Goal: Transaction & Acquisition: Download file/media

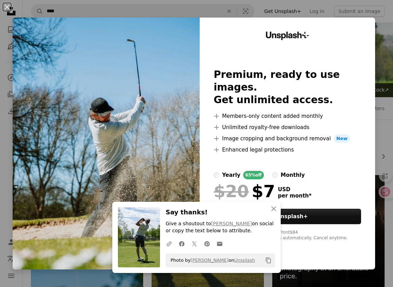
scroll to position [409, 0]
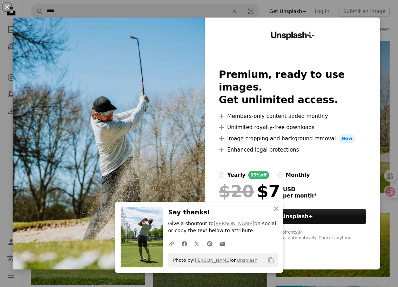
click at [382, 79] on div "An X shape An X shape Close Say thanks! Give a shoutout to [PERSON_NAME] on soc…" at bounding box center [199, 143] width 398 height 287
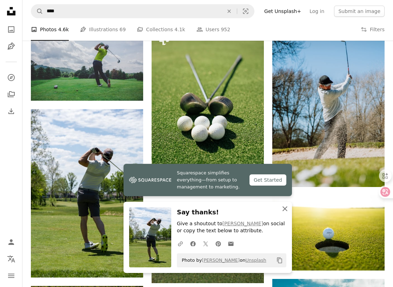
click at [284, 206] on icon "An X shape" at bounding box center [284, 208] width 8 height 8
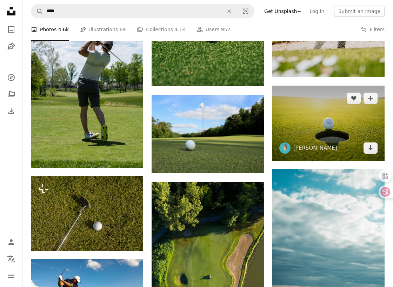
scroll to position [526, 0]
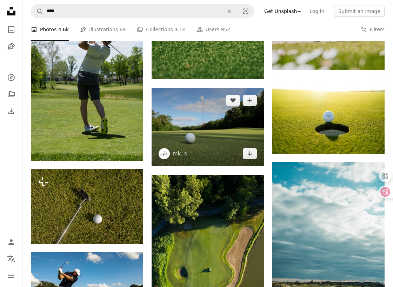
click at [213, 132] on img at bounding box center [207, 127] width 112 height 78
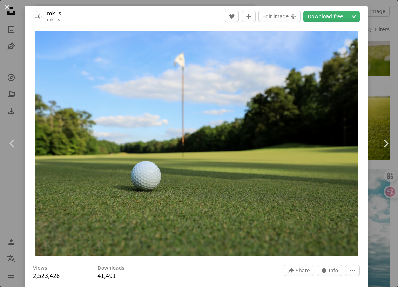
click at [371, 52] on div "An X shape Chevron left Chevron right mk. s mk__s A heart A plus sign Edit imag…" at bounding box center [199, 143] width 398 height 287
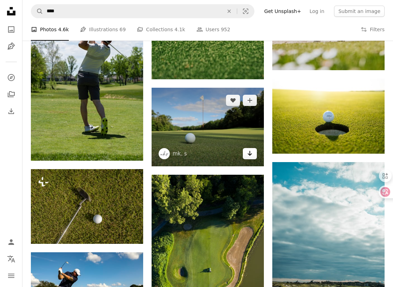
click at [252, 152] on icon "Arrow pointing down" at bounding box center [250, 153] width 6 height 8
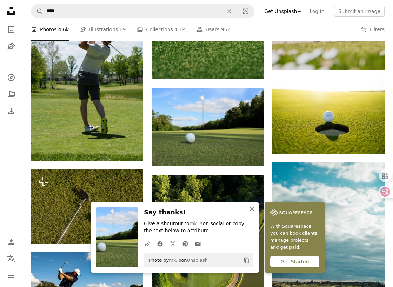
click at [253, 206] on icon "An X shape" at bounding box center [251, 208] width 8 height 8
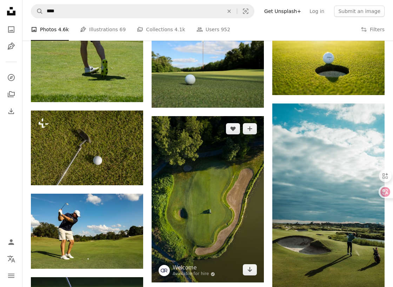
scroll to position [642, 0]
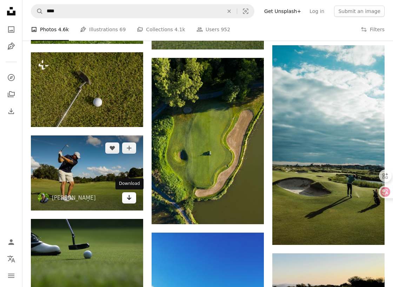
click at [131, 198] on icon "Download" at bounding box center [129, 197] width 5 height 5
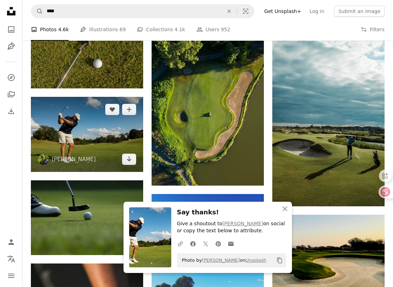
scroll to position [760, 0]
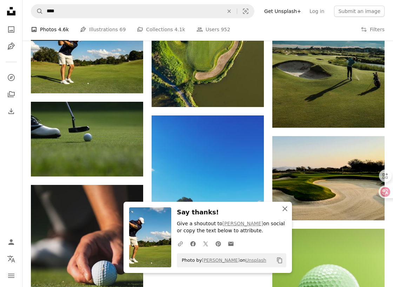
drag, startPoint x: 282, startPoint y: 207, endPoint x: 276, endPoint y: 206, distance: 6.7
click at [282, 207] on icon "An X shape" at bounding box center [284, 208] width 8 height 8
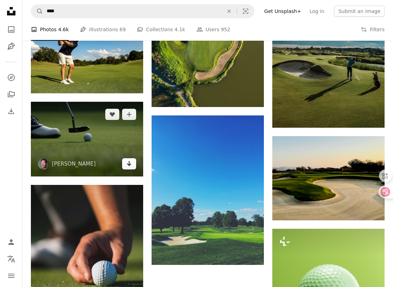
click at [127, 164] on icon "Arrow pointing down" at bounding box center [129, 163] width 6 height 8
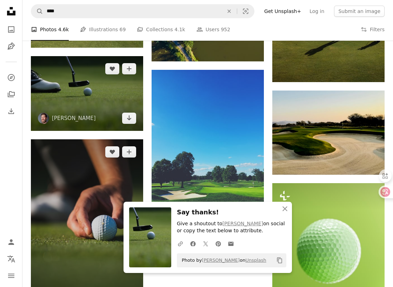
scroll to position [876, 0]
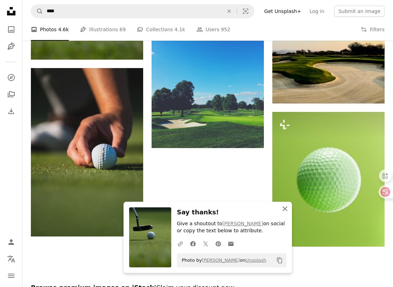
click at [283, 204] on icon "An X shape" at bounding box center [284, 208] width 8 height 8
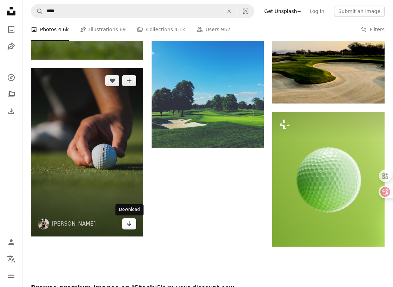
click at [130, 223] on icon "Arrow pointing down" at bounding box center [129, 223] width 6 height 8
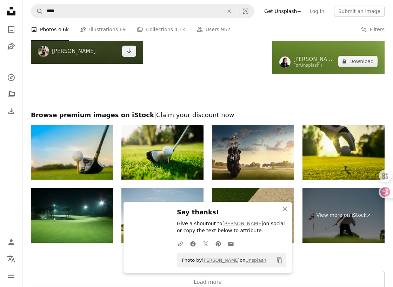
scroll to position [1051, 0]
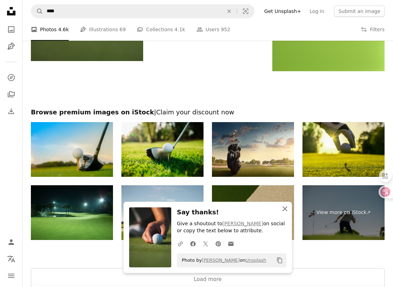
click at [287, 211] on icon "An X shape" at bounding box center [284, 208] width 8 height 8
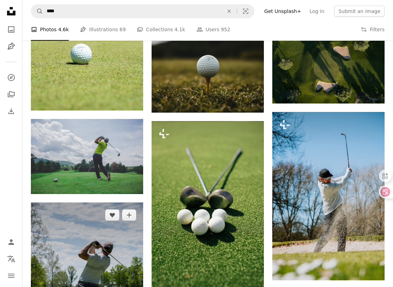
scroll to position [292, 0]
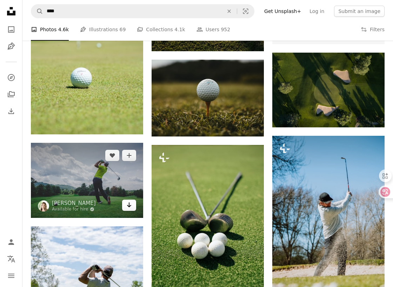
click at [132, 205] on link "Arrow pointing down" at bounding box center [129, 204] width 14 height 11
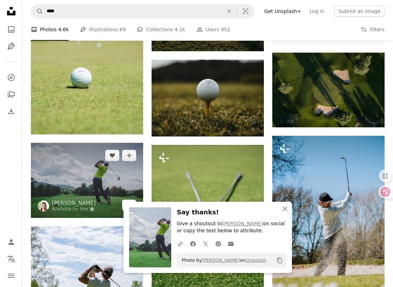
scroll to position [175, 0]
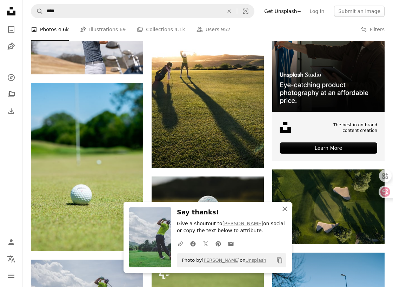
click at [281, 207] on icon "An X shape" at bounding box center [284, 208] width 8 height 8
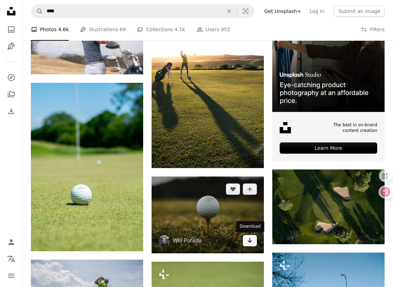
click at [253, 239] on link "Arrow pointing down" at bounding box center [250, 240] width 14 height 11
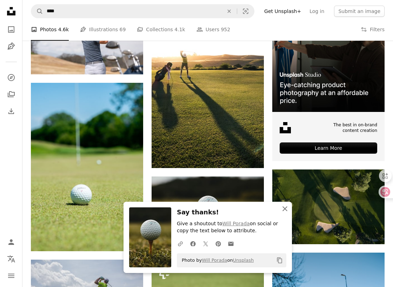
click at [283, 210] on icon "button" at bounding box center [284, 208] width 5 height 5
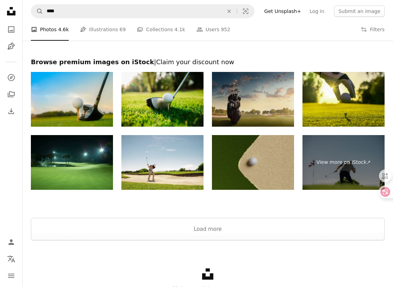
scroll to position [1136, 0]
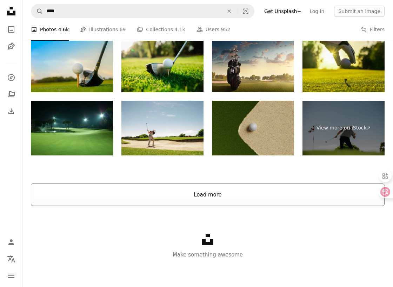
click at [239, 191] on button "Load more" at bounding box center [207, 194] width 353 height 22
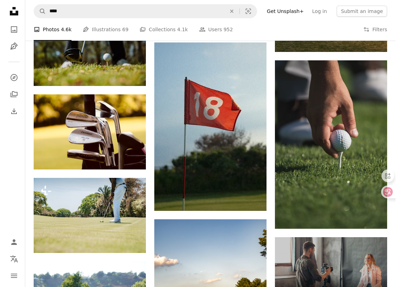
scroll to position [2246, 0]
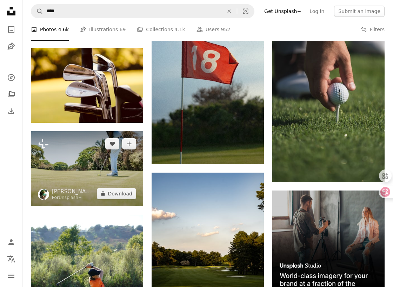
click at [115, 164] on img at bounding box center [87, 168] width 112 height 75
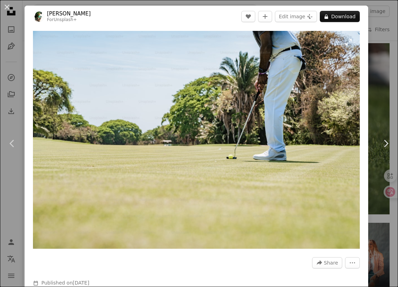
scroll to position [2246, 0]
click at [234, 130] on img "Zoom in on this image" at bounding box center [196, 140] width 327 height 218
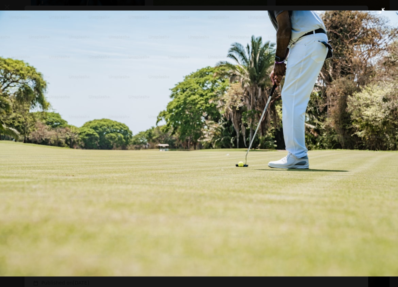
click at [234, 130] on img "Zoom out on this image" at bounding box center [199, 144] width 399 height 266
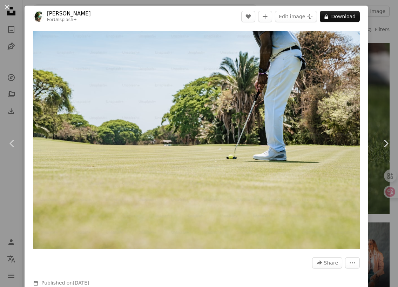
drag, startPoint x: 256, startPoint y: 109, endPoint x: 213, endPoint y: 255, distance: 152.6
click at [213, 257] on div "A forward-right arrow Share More Actions" at bounding box center [196, 262] width 327 height 11
click at [379, 57] on div "An X shape Chevron left Chevron right [PERSON_NAME] For Unsplash+ A heart A plu…" at bounding box center [199, 143] width 398 height 287
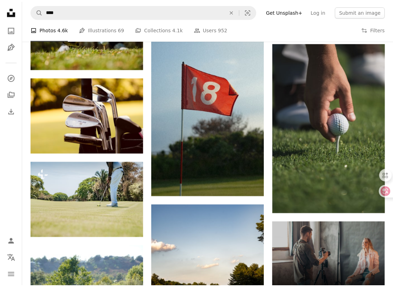
scroll to position [2246, 0]
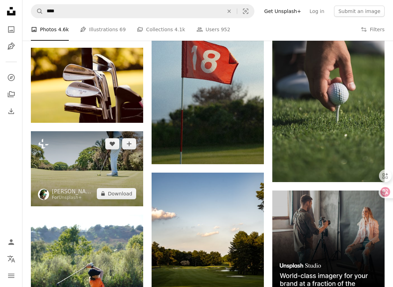
click at [120, 165] on img at bounding box center [87, 168] width 112 height 75
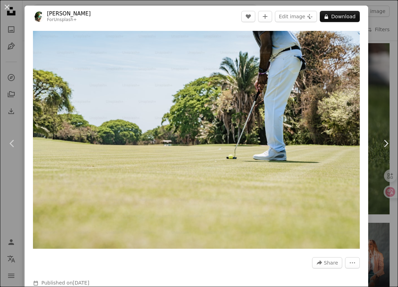
click at [160, 16] on header "[PERSON_NAME] For Unsplash+ A heart A plus sign Edit image Plus sign for Unspla…" at bounding box center [196, 17] width 343 height 22
click at [8, 6] on button "An X shape" at bounding box center [7, 7] width 8 height 8
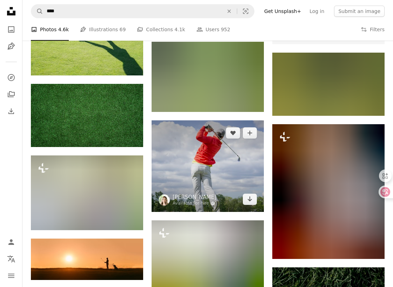
scroll to position [2538, 0]
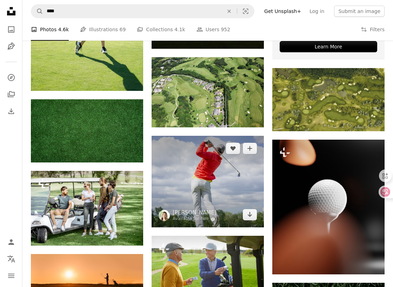
click at [206, 173] on img at bounding box center [207, 181] width 112 height 91
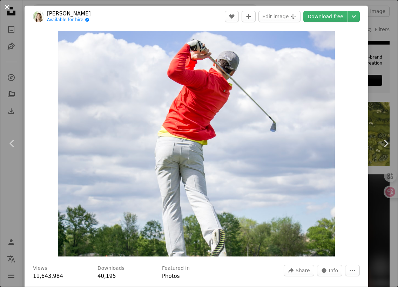
click at [4, 7] on button "An X shape" at bounding box center [7, 7] width 8 height 8
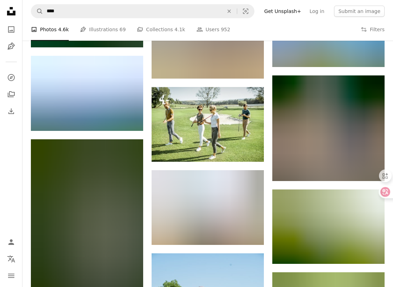
scroll to position [1837, 0]
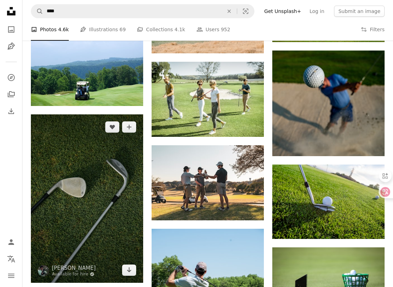
click at [94, 185] on img at bounding box center [87, 198] width 112 height 168
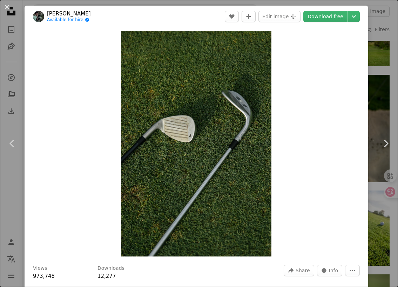
click at [373, 86] on div "An X shape Chevron left Chevron right [PERSON_NAME] Available for hire A checkm…" at bounding box center [199, 143] width 398 height 287
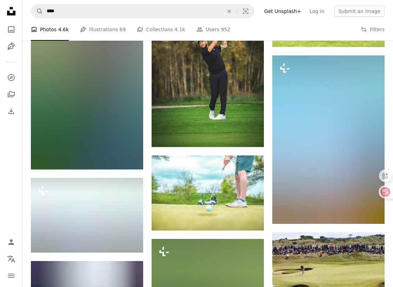
scroll to position [2947, 0]
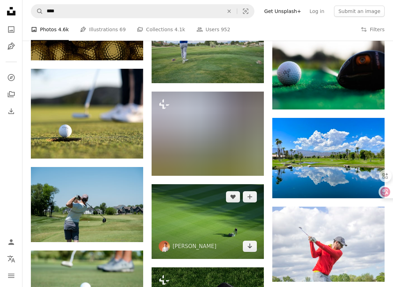
scroll to position [4232, 0]
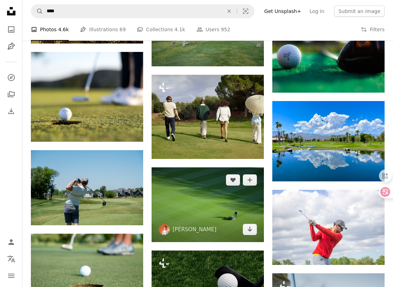
click at [203, 207] on img at bounding box center [207, 204] width 112 height 75
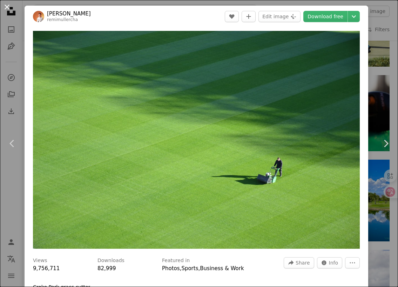
click at [5, 9] on button "An X shape" at bounding box center [7, 7] width 8 height 8
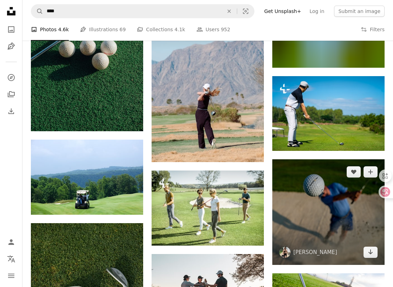
scroll to position [1721, 0]
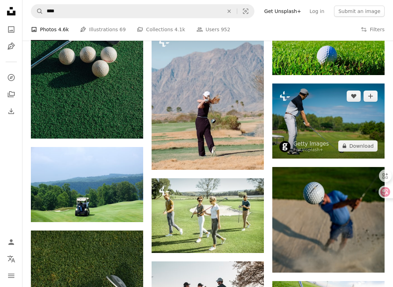
click at [343, 123] on img at bounding box center [328, 120] width 112 height 75
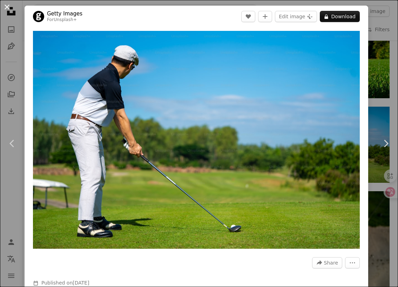
click at [9, 6] on button "An X shape" at bounding box center [7, 7] width 8 height 8
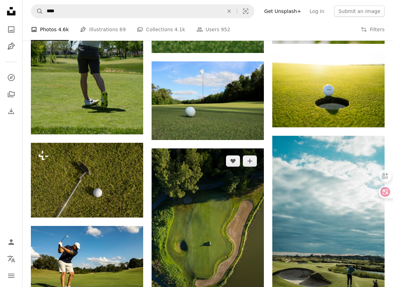
scroll to position [669, 0]
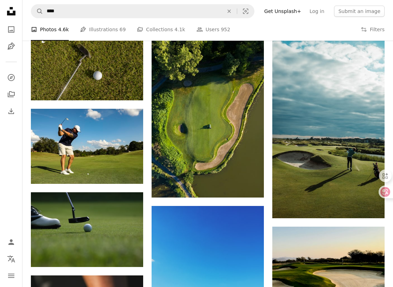
click at [234, 25] on div "A photo Photos 4.6k Pen Tool Illustrations 69 A stack of folders Collections 4.…" at bounding box center [207, 29] width 353 height 22
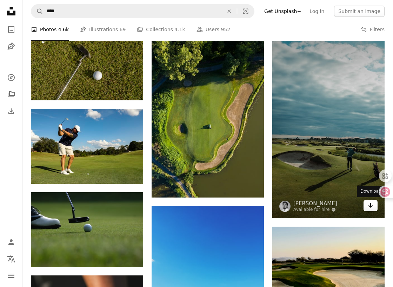
click at [367, 205] on icon "Arrow pointing down" at bounding box center [370, 205] width 6 height 8
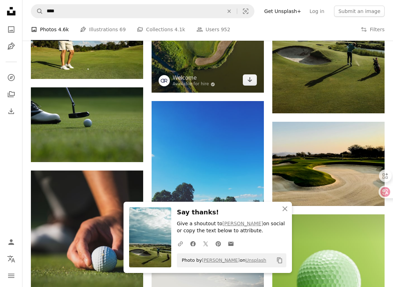
scroll to position [903, 0]
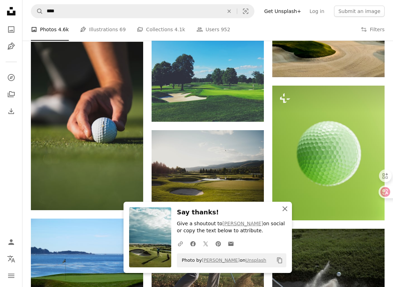
click at [284, 207] on icon "button" at bounding box center [284, 208] width 5 height 5
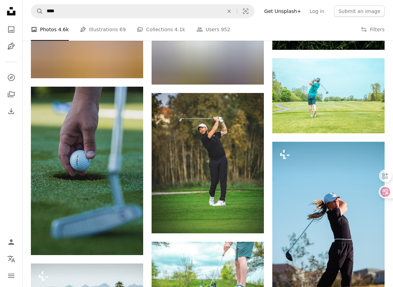
scroll to position [2830, 0]
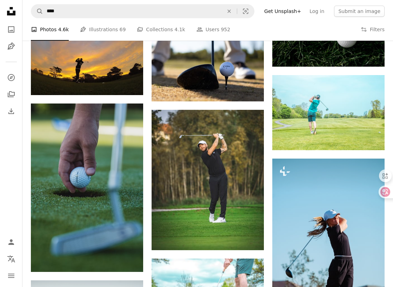
click at [9, 169] on nav "Unsplash logo Unsplash Home A photo Pen Tool A compass A stack of folders Downl…" at bounding box center [11, 143] width 22 height 287
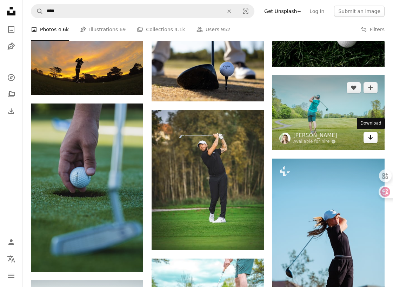
click at [374, 136] on link "Arrow pointing down" at bounding box center [370, 137] width 14 height 11
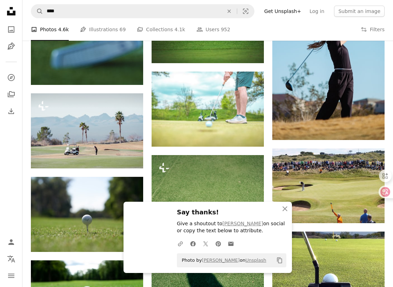
scroll to position [3064, 0]
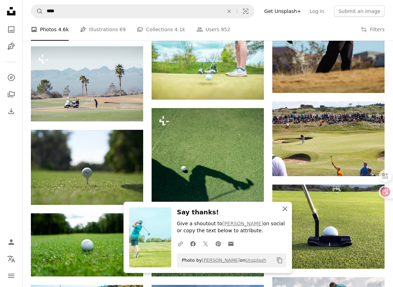
click at [281, 210] on icon "An X shape" at bounding box center [284, 208] width 8 height 8
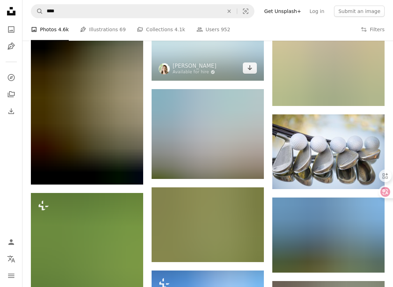
scroll to position [3648, 0]
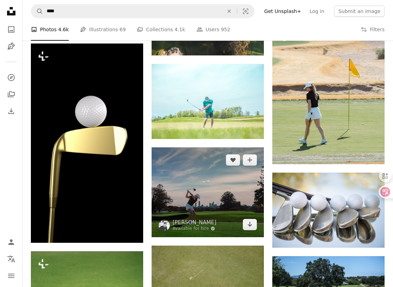
click at [210, 189] on img at bounding box center [207, 192] width 112 height 90
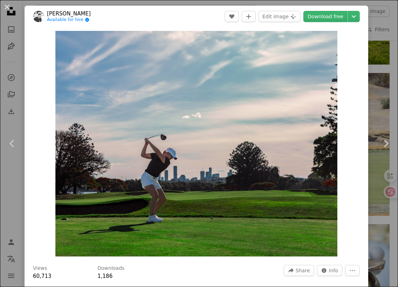
click at [366, 44] on div "An X shape Chevron left Chevron right [PERSON_NAME] Available for hire A checkm…" at bounding box center [199, 143] width 398 height 287
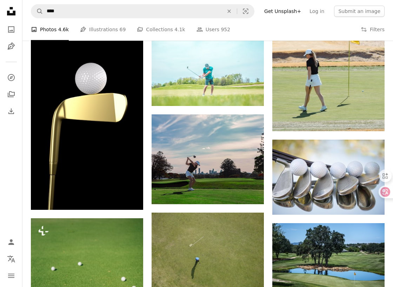
scroll to position [3706, 0]
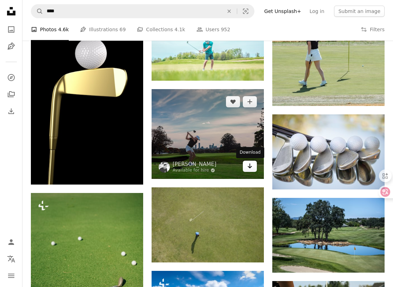
click at [247, 166] on icon "Arrow pointing down" at bounding box center [250, 166] width 6 height 8
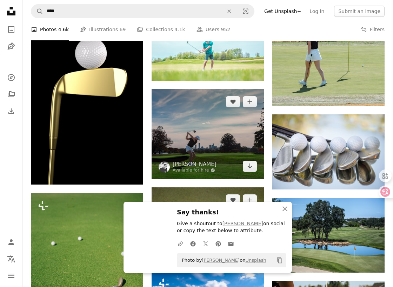
scroll to position [3823, 0]
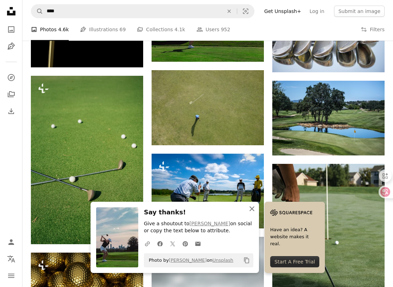
click at [251, 211] on icon "An X shape" at bounding box center [251, 208] width 8 height 8
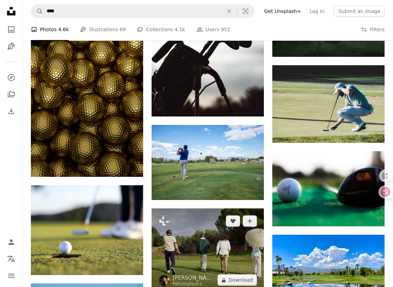
scroll to position [4115, 0]
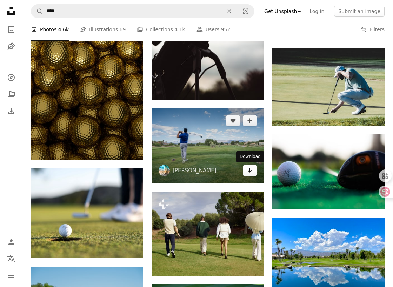
click at [249, 171] on icon "Arrow pointing down" at bounding box center [250, 170] width 6 height 8
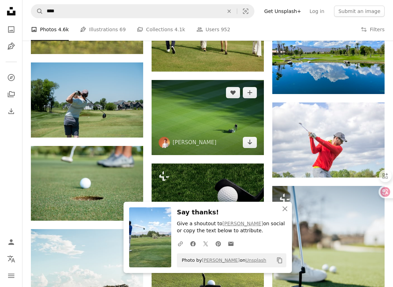
scroll to position [4349, 0]
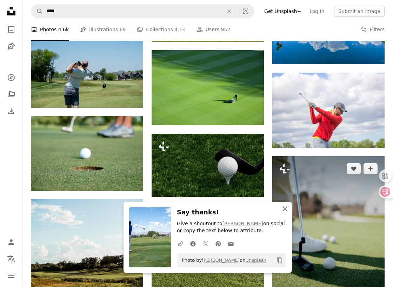
drag, startPoint x: 284, startPoint y: 207, endPoint x: 281, endPoint y: 203, distance: 5.2
click at [284, 207] on icon "button" at bounding box center [284, 208] width 5 height 5
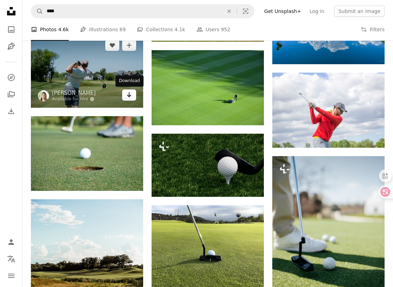
click at [125, 96] on link "Arrow pointing down" at bounding box center [129, 94] width 14 height 11
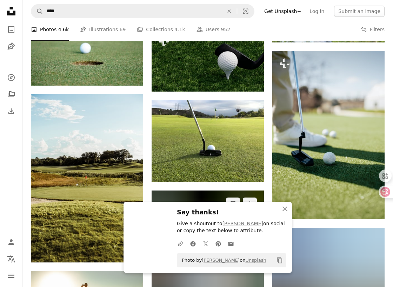
scroll to position [4524, 0]
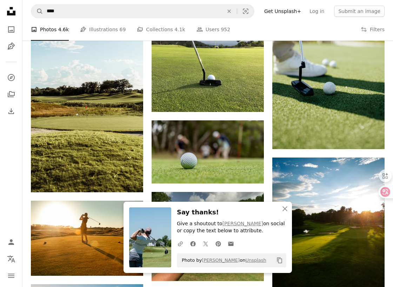
click at [221, 209] on h3 "Say thanks!" at bounding box center [231, 212] width 109 height 10
click at [279, 209] on button "An X shape Close" at bounding box center [285, 209] width 14 height 14
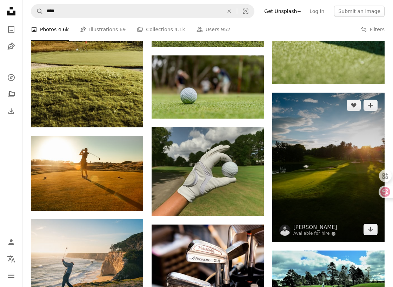
scroll to position [4641, 0]
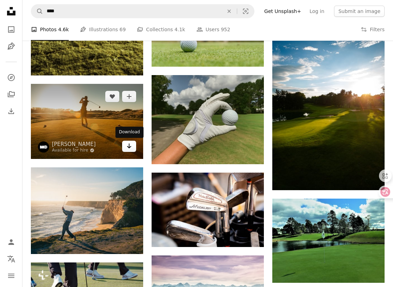
click at [130, 150] on icon "Arrow pointing down" at bounding box center [129, 146] width 6 height 8
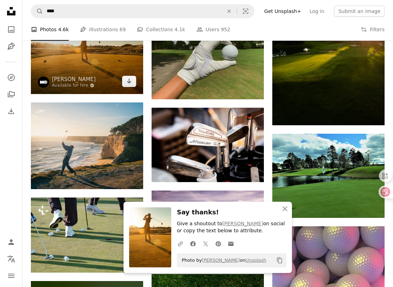
scroll to position [4758, 0]
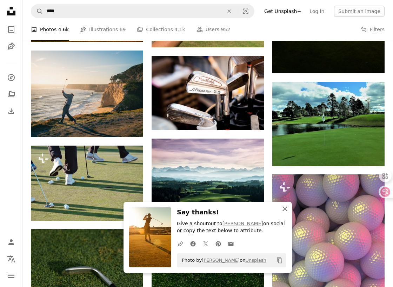
click at [282, 209] on icon "An X shape" at bounding box center [284, 208] width 8 height 8
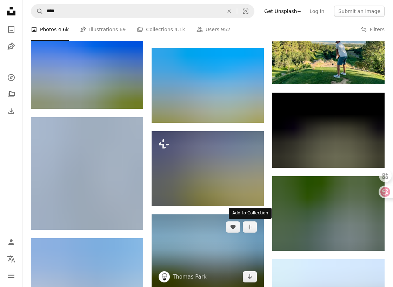
scroll to position [5284, 0]
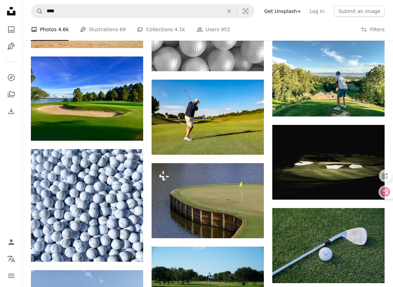
drag, startPoint x: 9, startPoint y: 149, endPoint x: 13, endPoint y: 148, distance: 3.9
click at [9, 149] on nav "Unsplash logo Unsplash Home A photo Pen Tool A compass A stack of folders Downl…" at bounding box center [11, 143] width 22 height 287
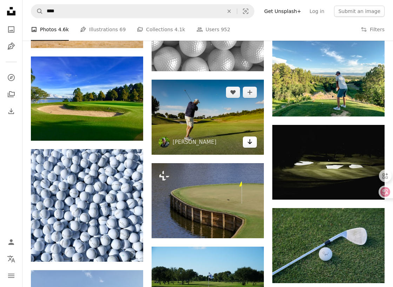
click at [252, 144] on icon "Arrow pointing down" at bounding box center [250, 141] width 6 height 8
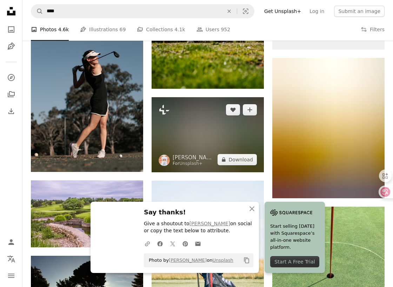
scroll to position [5651, 0]
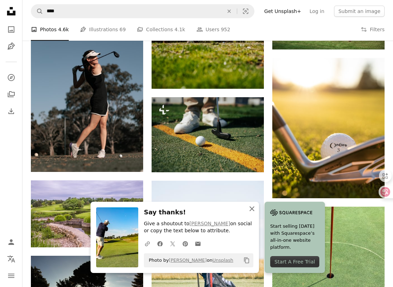
click at [248, 207] on icon "An X shape" at bounding box center [251, 208] width 8 height 8
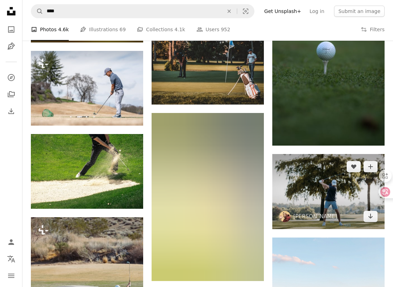
scroll to position [7679, 0]
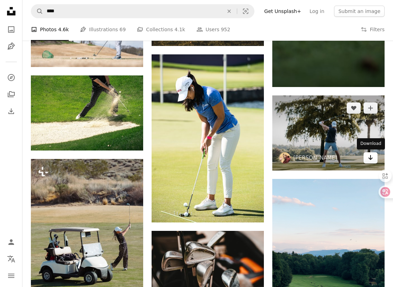
click at [369, 156] on icon "Arrow pointing down" at bounding box center [370, 157] width 6 height 8
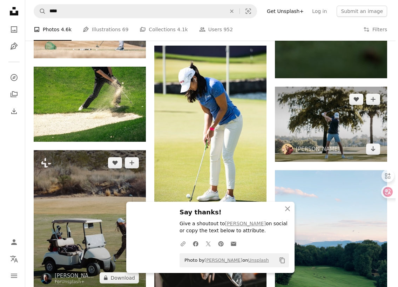
scroll to position [7796, 0]
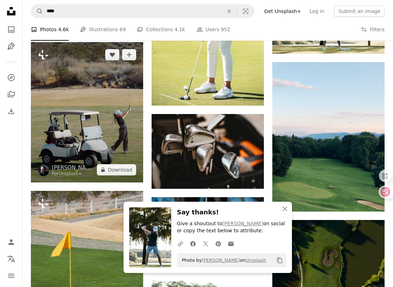
click at [111, 135] on img at bounding box center [87, 112] width 112 height 140
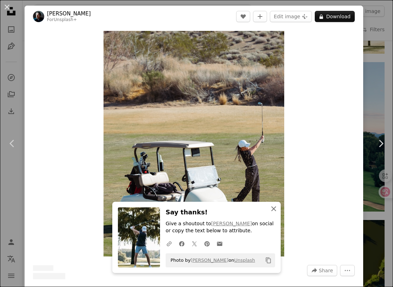
click at [273, 209] on icon "button" at bounding box center [273, 208] width 5 height 5
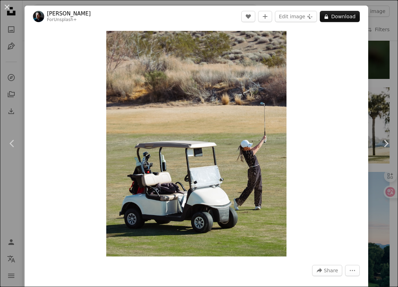
click at [306, 180] on div "Zoom in" at bounding box center [196, 143] width 343 height 232
click at [219, 163] on img "Zoom in on this image" at bounding box center [196, 143] width 180 height 225
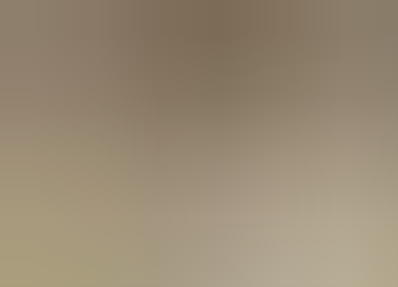
scroll to position [99, 0]
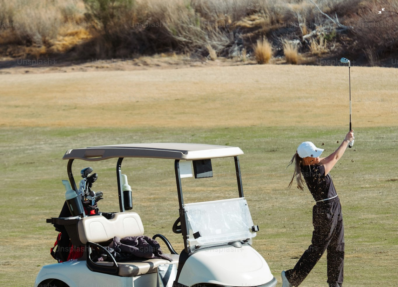
click at [208, 159] on img "Zoom out on this image" at bounding box center [199, 149] width 399 height 498
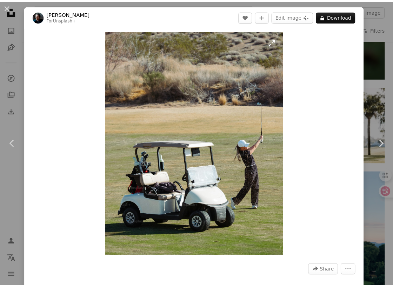
scroll to position [175, 0]
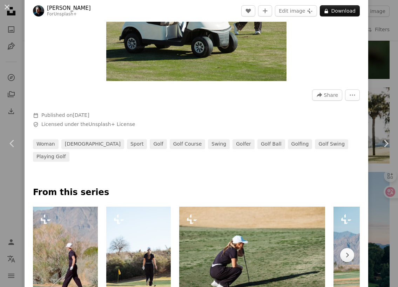
click at [373, 61] on div "An X shape Chevron left Chevron right [PERSON_NAME] For Unsplash+ A heart A plu…" at bounding box center [199, 143] width 398 height 287
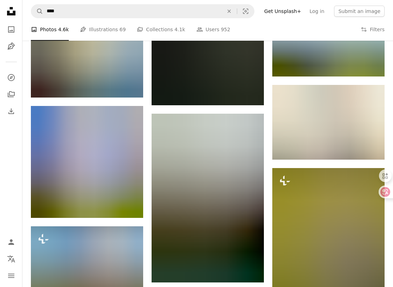
scroll to position [8263, 0]
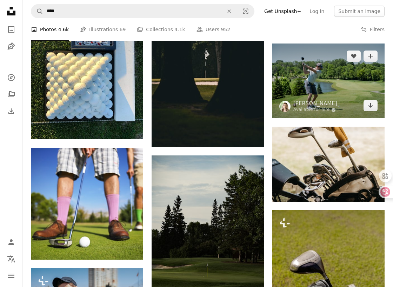
click at [321, 87] on img at bounding box center [328, 80] width 112 height 75
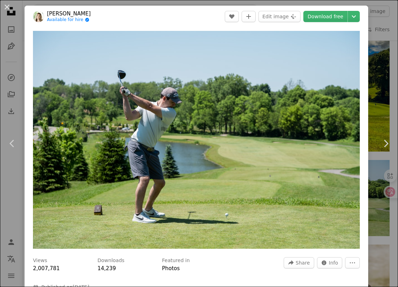
click at [370, 84] on div "An X shape Chevron left Chevron right [PERSON_NAME] Available for hire A checkm…" at bounding box center [199, 143] width 398 height 287
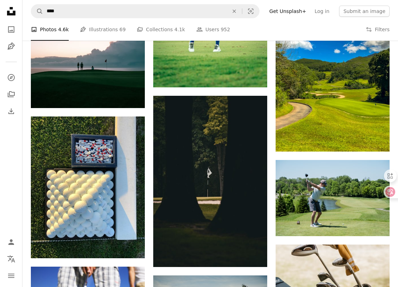
click at [374, 21] on nav "A magnifying glass **** An X shape Visual search Filters Get Unsplash+ Log in S…" at bounding box center [209, 11] width 375 height 22
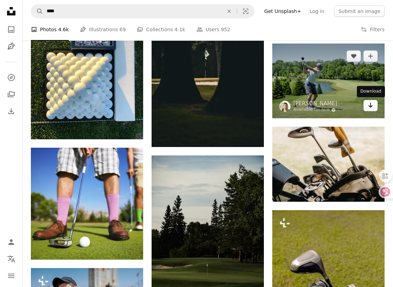
click at [372, 108] on icon "Arrow pointing down" at bounding box center [370, 105] width 6 height 8
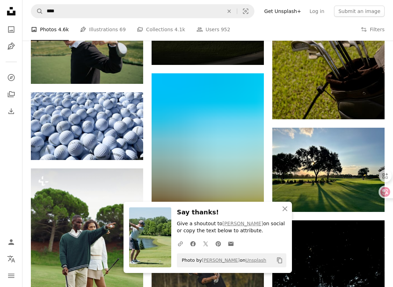
scroll to position [8613, 0]
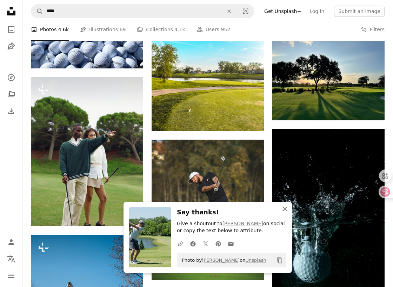
click at [282, 206] on icon "An X shape" at bounding box center [284, 208] width 8 height 8
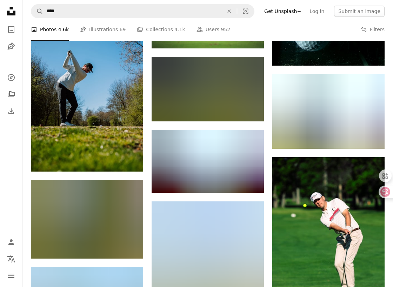
scroll to position [8847, 0]
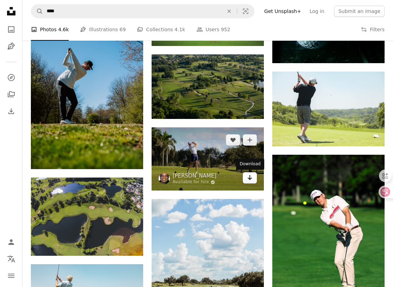
click at [253, 180] on link "Arrow pointing down" at bounding box center [250, 177] width 14 height 11
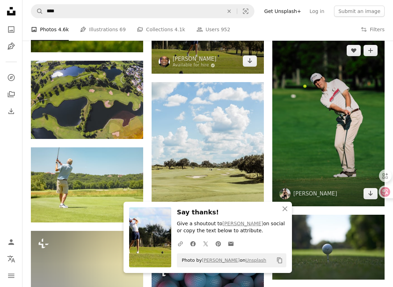
scroll to position [9022, 0]
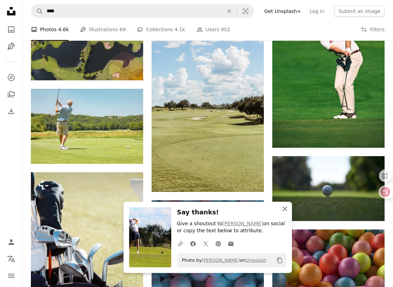
click at [281, 208] on icon "An X shape" at bounding box center [284, 208] width 8 height 8
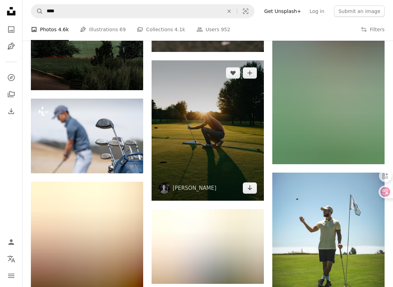
scroll to position [9782, 0]
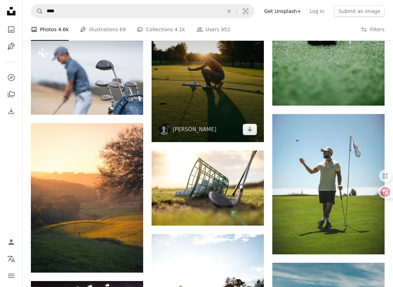
click at [250, 135] on img at bounding box center [207, 72] width 112 height 140
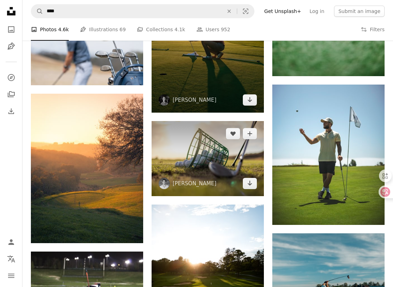
scroll to position [9954, 0]
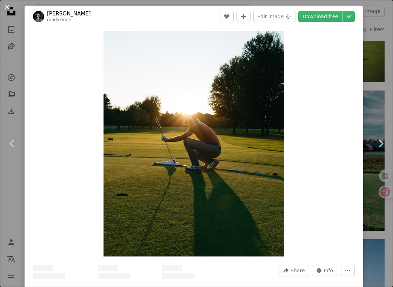
click at [368, 104] on div "An X shape Chevron left Chevron right [PERSON_NAME] A heart A plus sign Edit im…" at bounding box center [196, 143] width 393 height 287
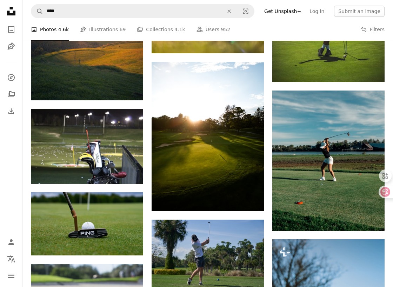
scroll to position [9782, 0]
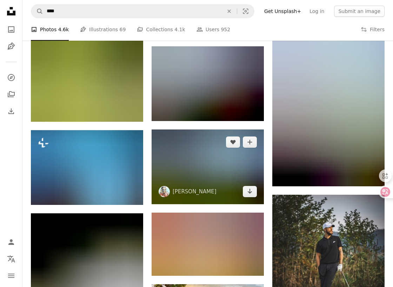
scroll to position [11008, 0]
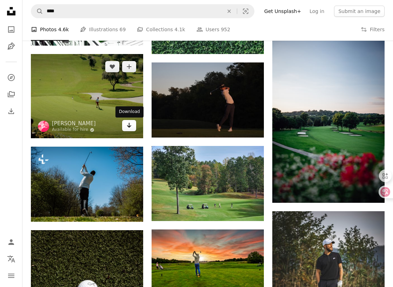
click at [127, 126] on icon "Download" at bounding box center [129, 125] width 5 height 5
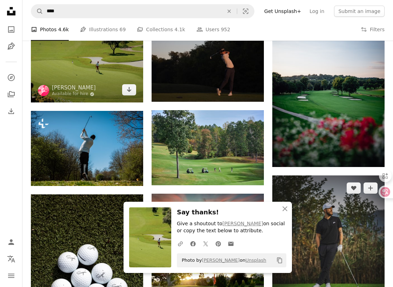
scroll to position [11125, 0]
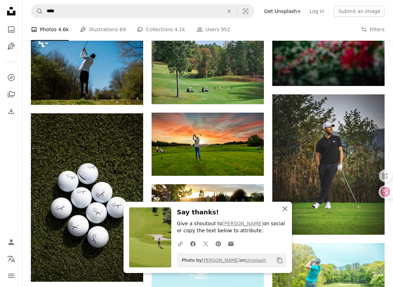
click at [284, 207] on icon "An X shape" at bounding box center [284, 208] width 8 height 8
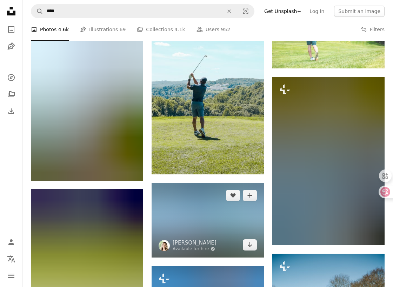
scroll to position [11417, 0]
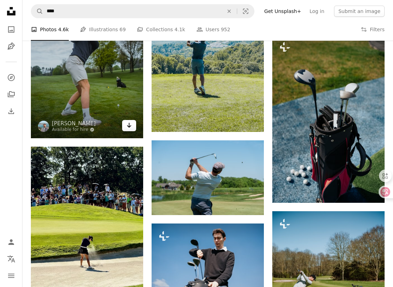
click at [128, 129] on icon "Arrow pointing down" at bounding box center [129, 125] width 6 height 8
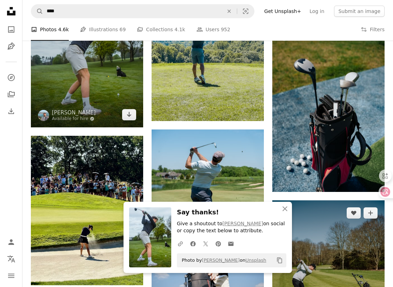
scroll to position [11476, 0]
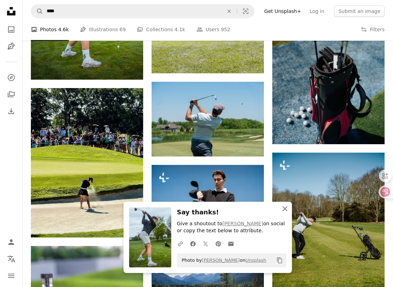
click at [285, 209] on icon "button" at bounding box center [284, 208] width 5 height 5
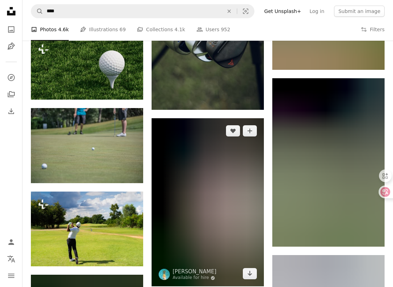
scroll to position [12352, 0]
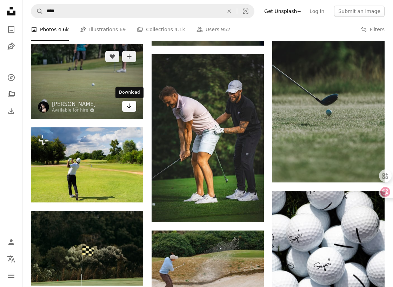
click at [130, 110] on icon "Arrow pointing down" at bounding box center [129, 106] width 6 height 8
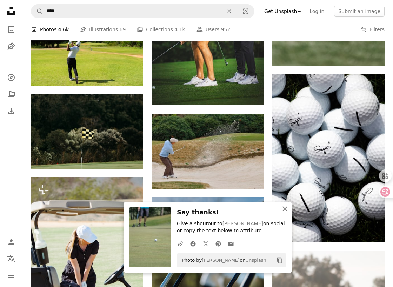
click at [286, 209] on icon "An X shape" at bounding box center [284, 208] width 8 height 8
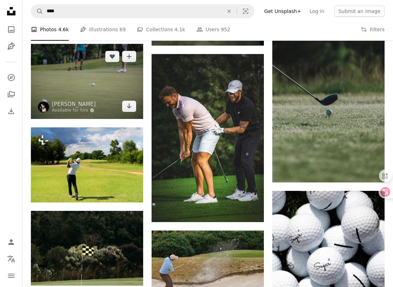
click at [102, 79] on img at bounding box center [87, 81] width 112 height 75
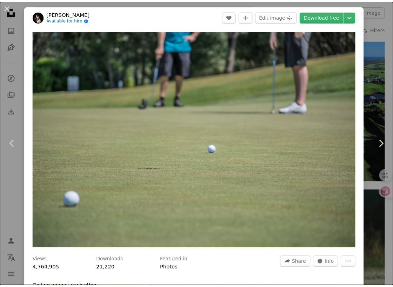
scroll to position [117, 0]
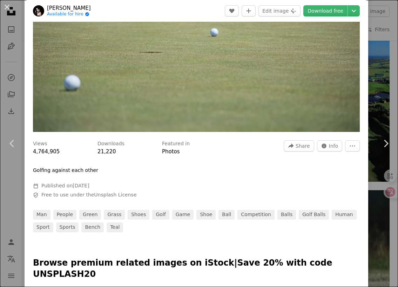
click at [374, 28] on div "An X shape Chevron left Chevron right [PERSON_NAME] Available for hire A checkm…" at bounding box center [199, 143] width 398 height 287
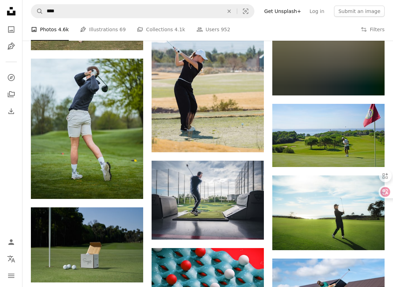
scroll to position [17493, 0]
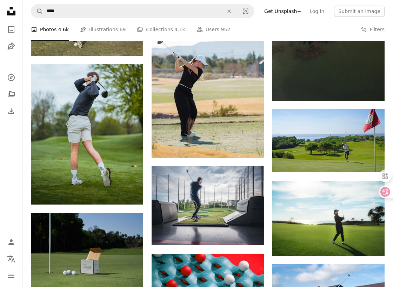
drag, startPoint x: 145, startPoint y: 46, endPoint x: 148, endPoint y: 48, distance: 3.7
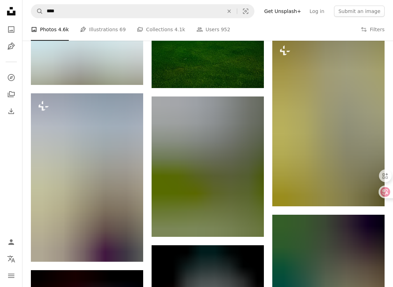
scroll to position [16792, 0]
